Goal: Transaction & Acquisition: Purchase product/service

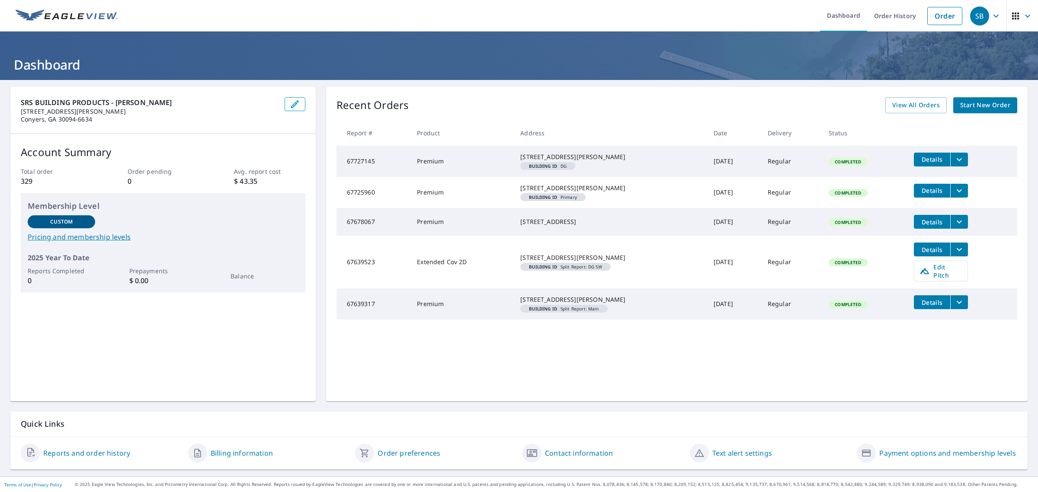
click at [995, 109] on span "Start New Order" at bounding box center [985, 105] width 50 height 11
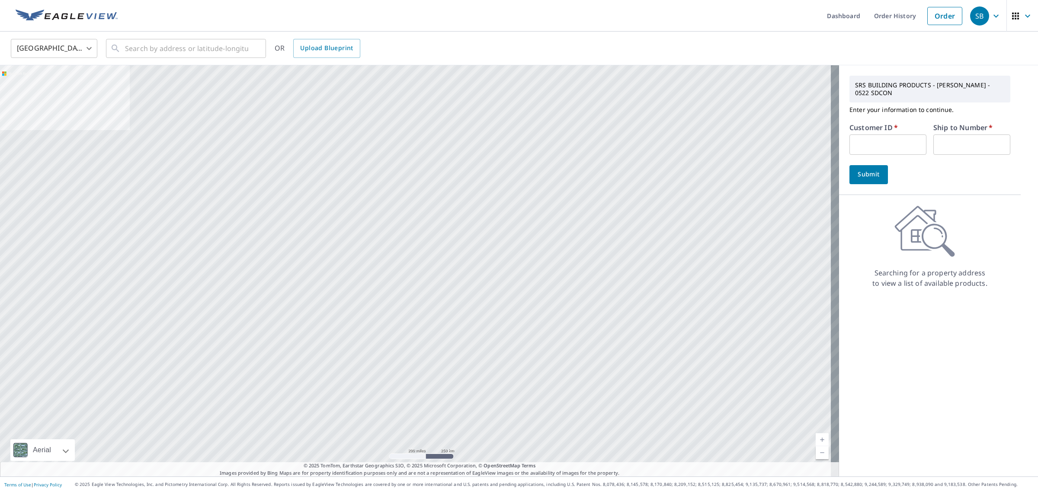
click at [897, 147] on input "text" at bounding box center [887, 144] width 77 height 20
click at [865, 148] on input "text" at bounding box center [887, 144] width 77 height 20
paste input "S002885"
type input "S002885"
type input "1"
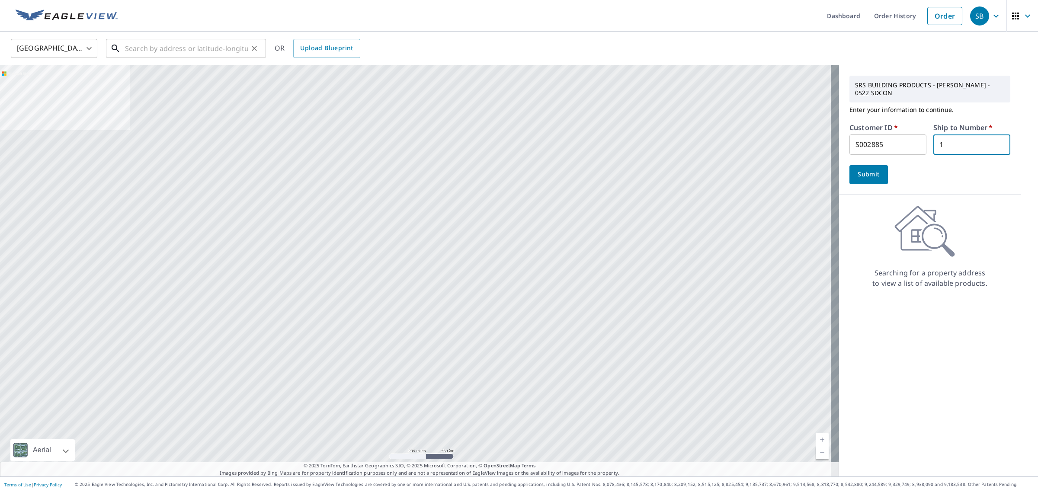
click at [203, 48] on input "text" at bounding box center [186, 48] width 123 height 24
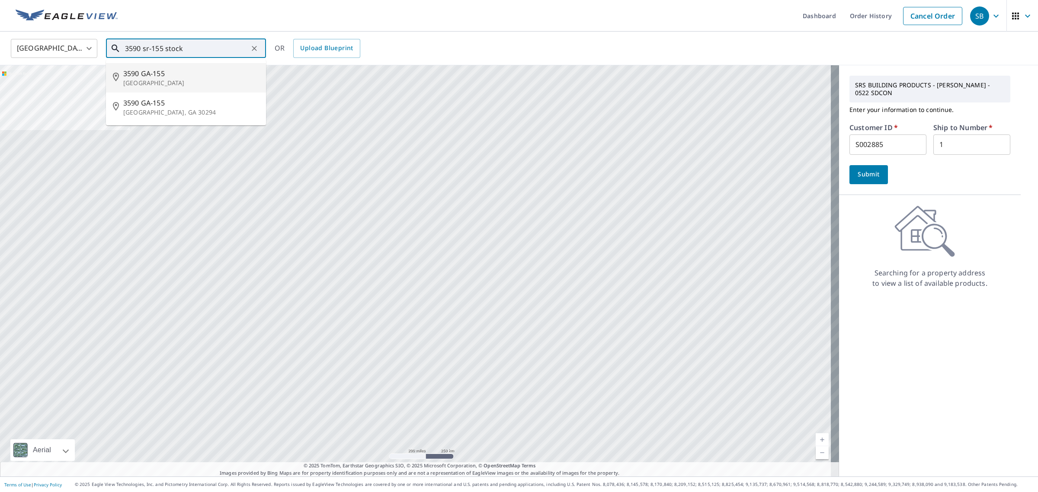
click at [206, 74] on span "3590 GA-155" at bounding box center [191, 73] width 136 height 10
type input "[STREET_ADDRESS]"
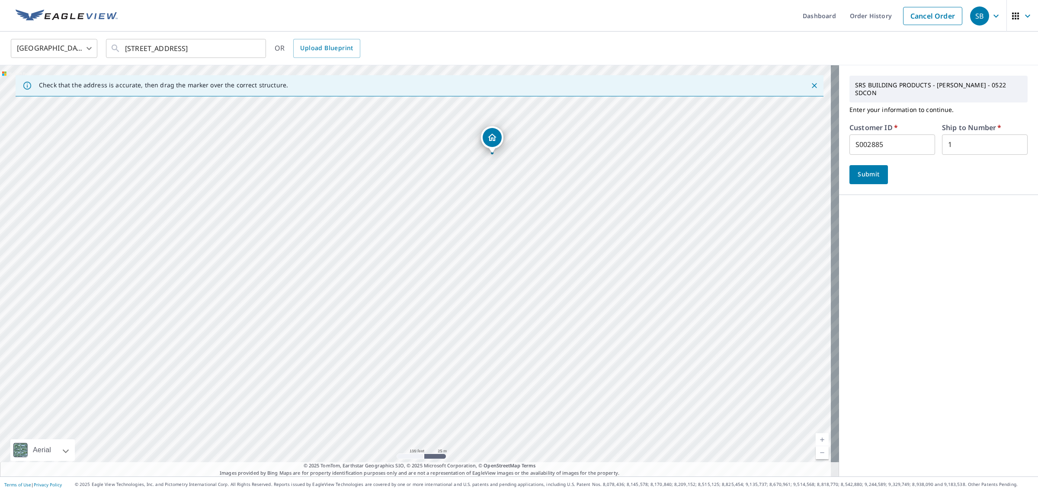
drag, startPoint x: 336, startPoint y: 361, endPoint x: 413, endPoint y: 227, distance: 154.2
click at [413, 227] on div "[STREET_ADDRESS]" at bounding box center [419, 270] width 839 height 411
click at [858, 169] on span "Submit" at bounding box center [868, 174] width 25 height 11
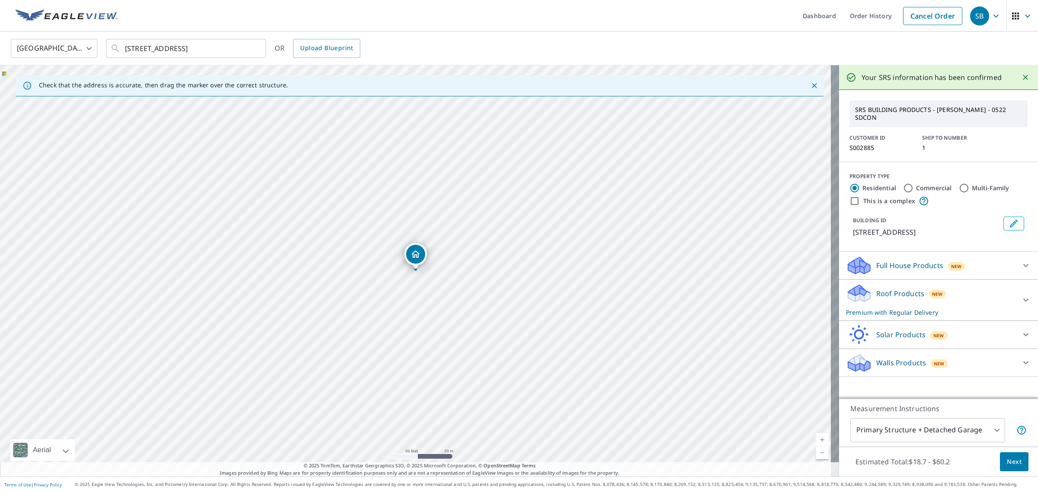
click at [990, 267] on div "Full House Products New" at bounding box center [931, 266] width 170 height 20
click at [992, 323] on div "Roof Products New Premium with Regular Delivery" at bounding box center [931, 324] width 170 height 34
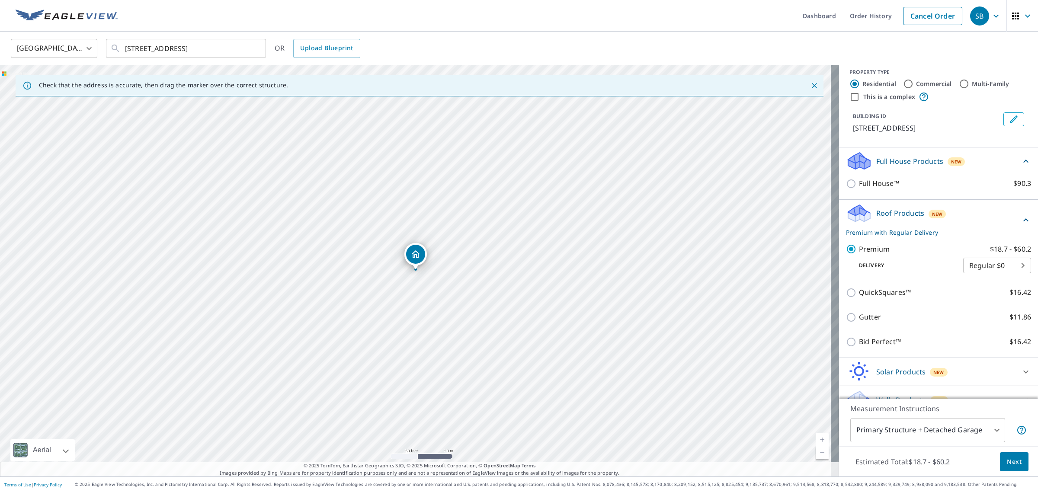
scroll to position [108, 0]
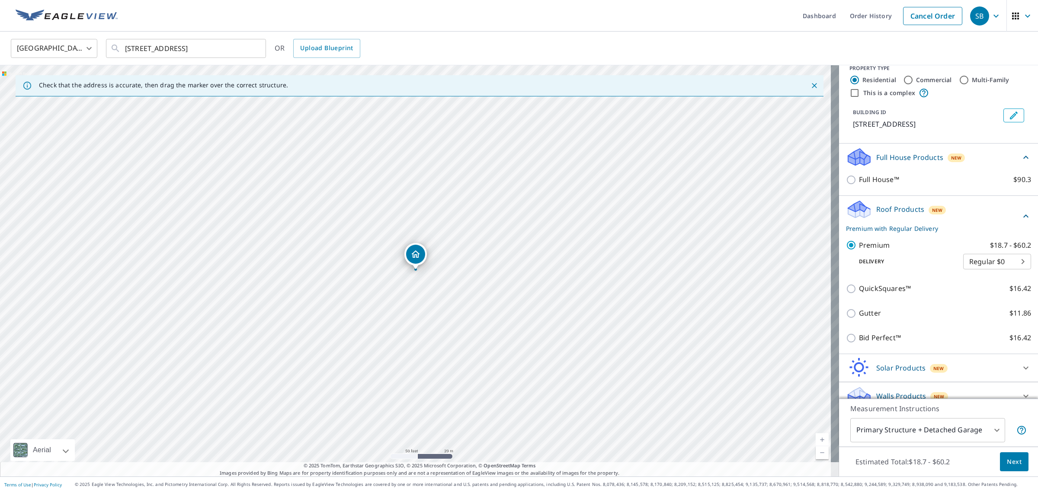
click at [1007, 464] on span "Next" at bounding box center [1014, 462] width 15 height 11
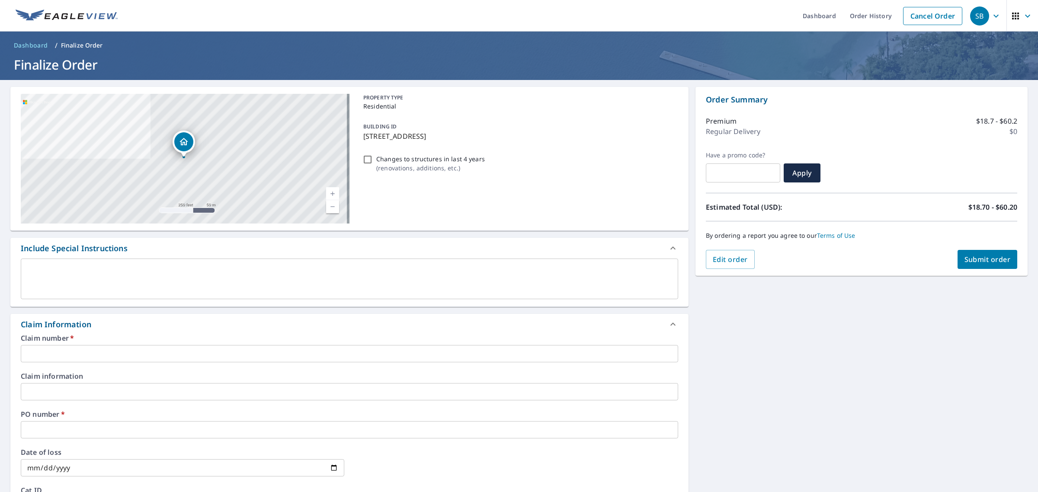
drag, startPoint x: 521, startPoint y: 133, endPoint x: 353, endPoint y: 139, distance: 167.9
click at [353, 139] on div "[STREET_ADDRESS][GEOGRAPHIC_DATA] A standard road map Aerial A detailed look fr…" at bounding box center [349, 159] width 678 height 144
checkbox input "true"
copy p "[STREET_ADDRESS]"
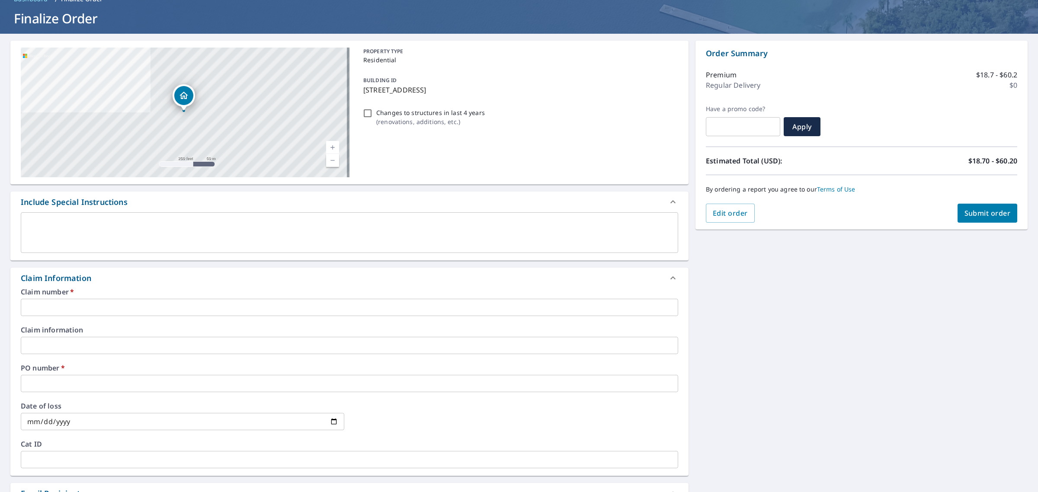
scroll to position [108, 0]
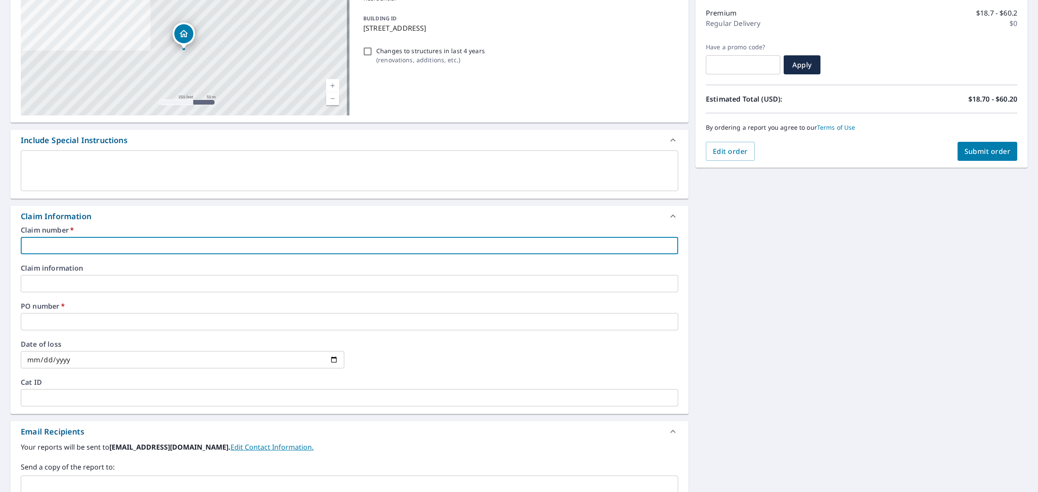
click at [195, 246] on input "text" at bounding box center [349, 245] width 657 height 17
paste input "[STREET_ADDRESS]"
type input "[STREET_ADDRESS]"
checkbox input "true"
type input "[STREET_ADDRESS]"
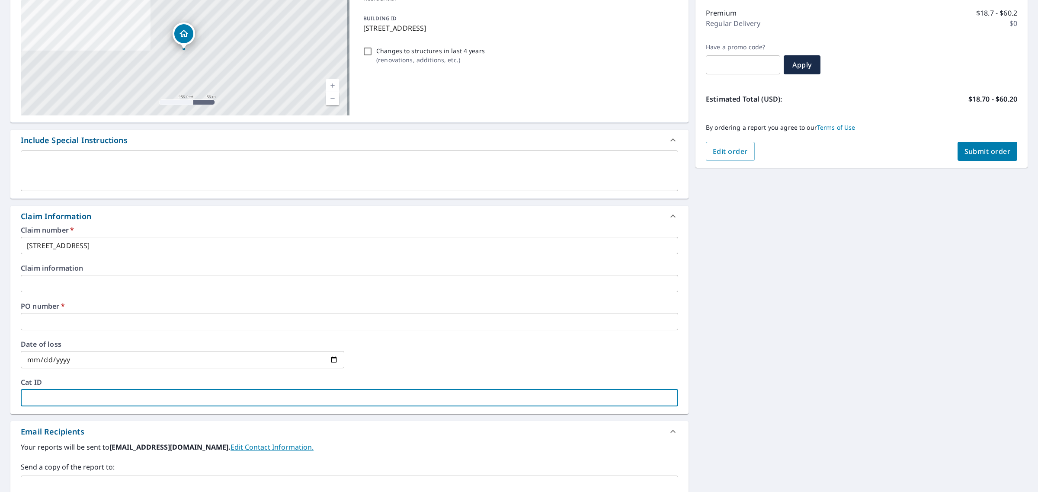
click at [83, 396] on input "text" at bounding box center [349, 397] width 657 height 17
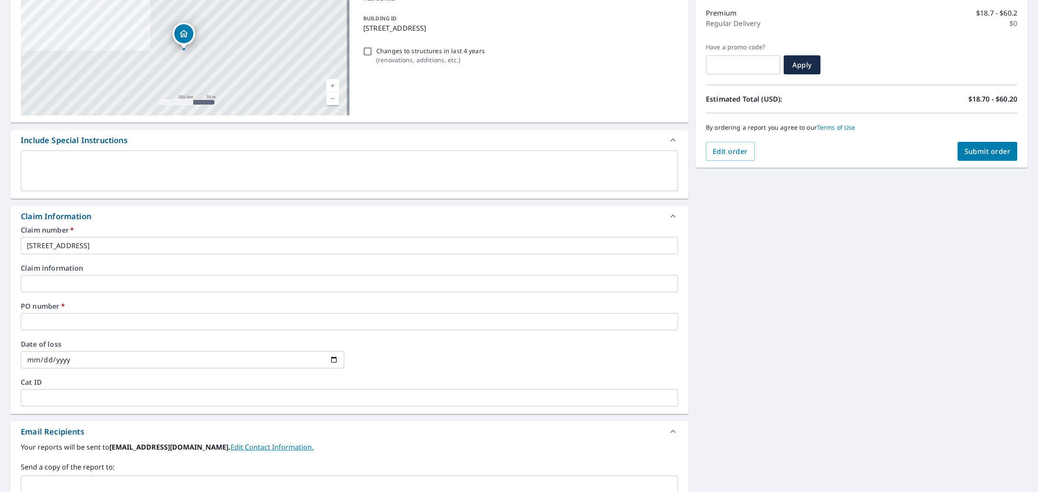
click at [21, 310] on label "PO number   *" at bounding box center [349, 306] width 657 height 7
click at [39, 320] on input "text" at bounding box center [349, 321] width 657 height 17
paste input "[STREET_ADDRESS]"
type input "[STREET_ADDRESS]"
checkbox input "true"
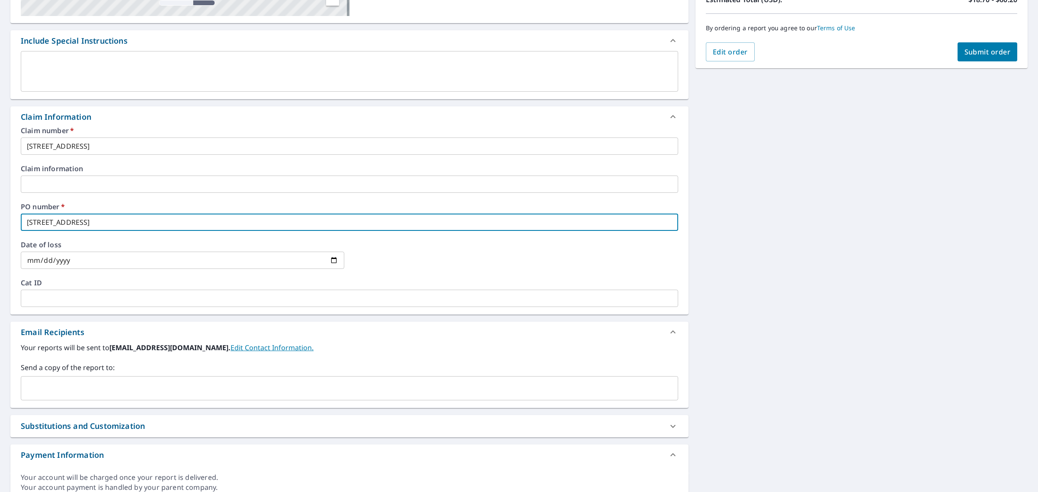
scroll to position [216, 0]
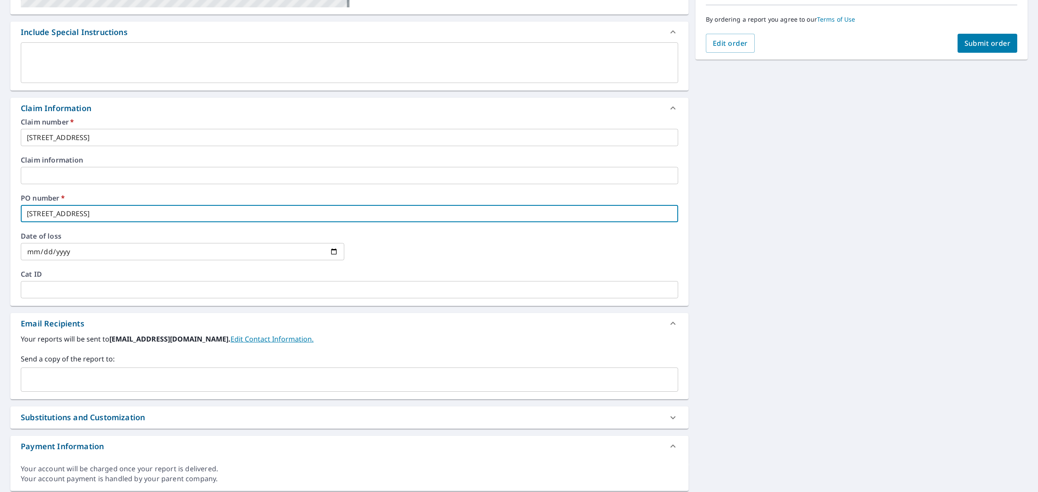
type input "[STREET_ADDRESS]"
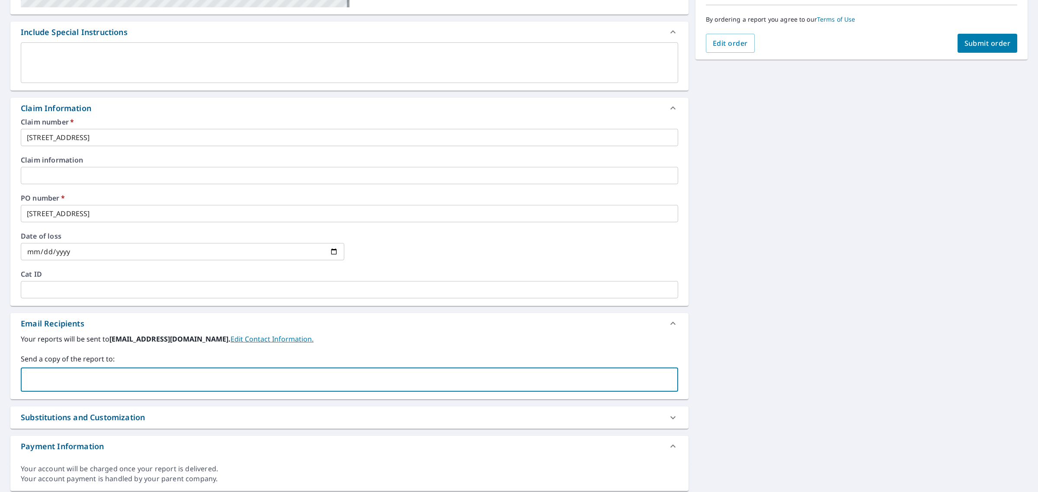
click at [211, 380] on input "text" at bounding box center [343, 379] width 637 height 16
paste input "[EMAIL_ADDRESS][DOMAIN_NAME]"
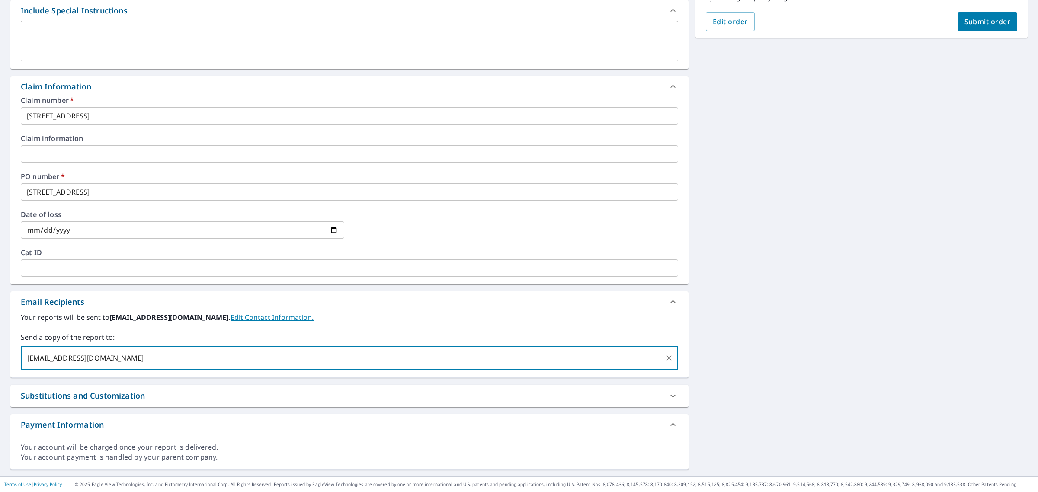
scroll to position [0, 0]
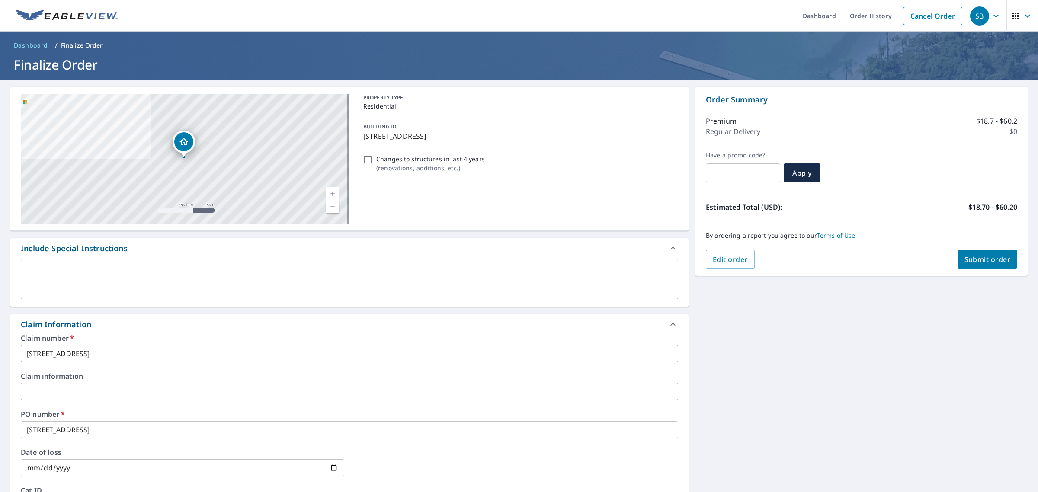
type input "[EMAIL_ADDRESS][DOMAIN_NAME]"
click at [969, 256] on span "Submit order" at bounding box center [987, 260] width 46 height 10
checkbox input "true"
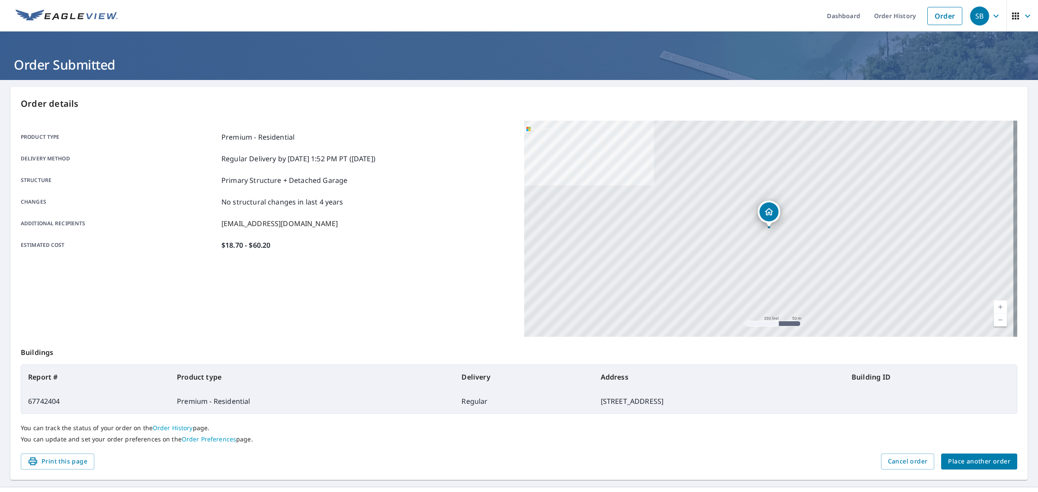
click at [410, 258] on div "Product type Premium - Residential Delivery method Regular Delivery by [DATE] 1…" at bounding box center [267, 191] width 493 height 141
